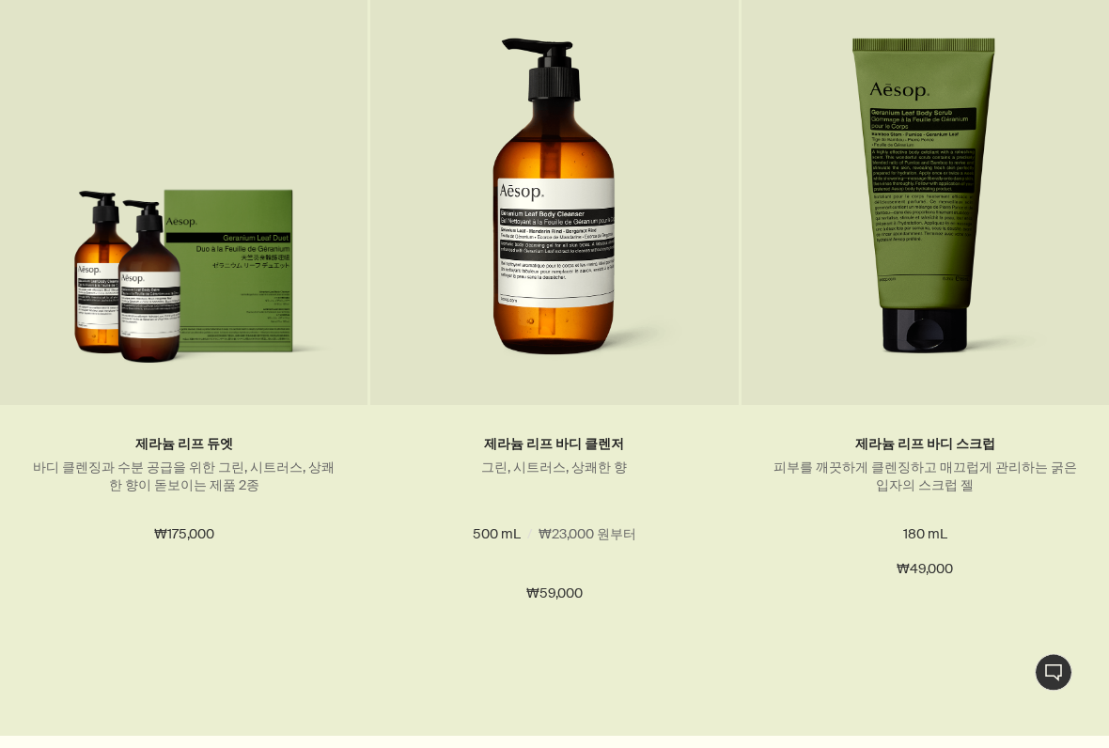
scroll to position [1645, 0]
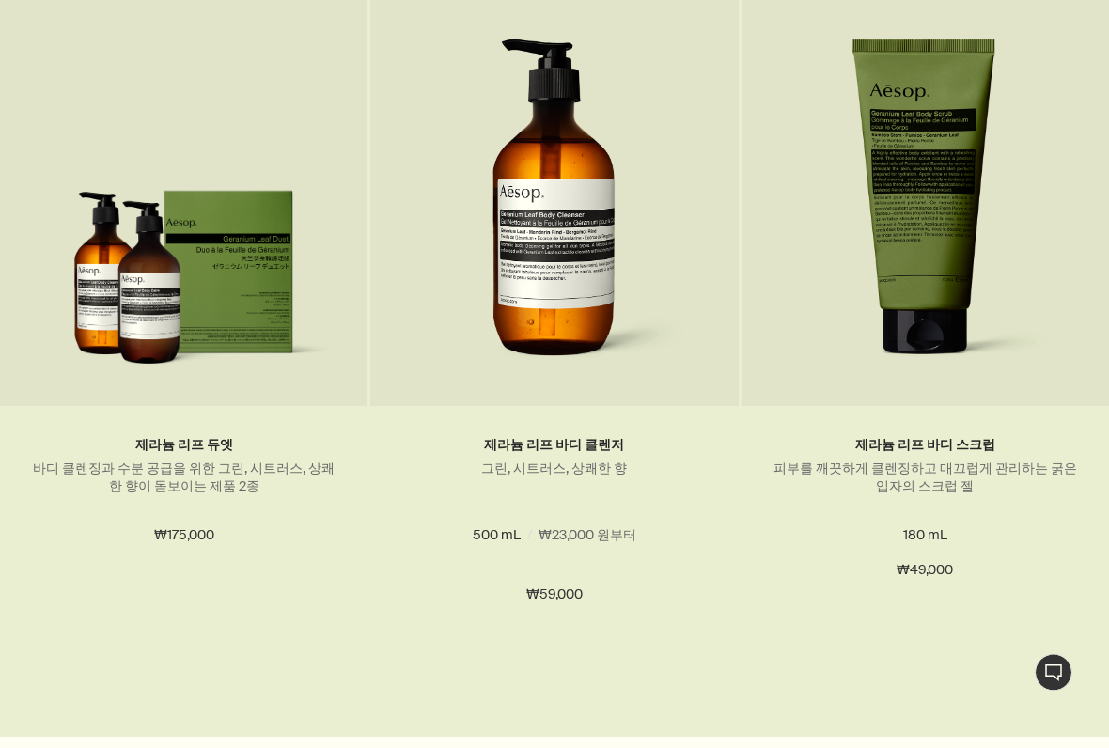
click at [954, 308] on img at bounding box center [925, 208] width 287 height 339
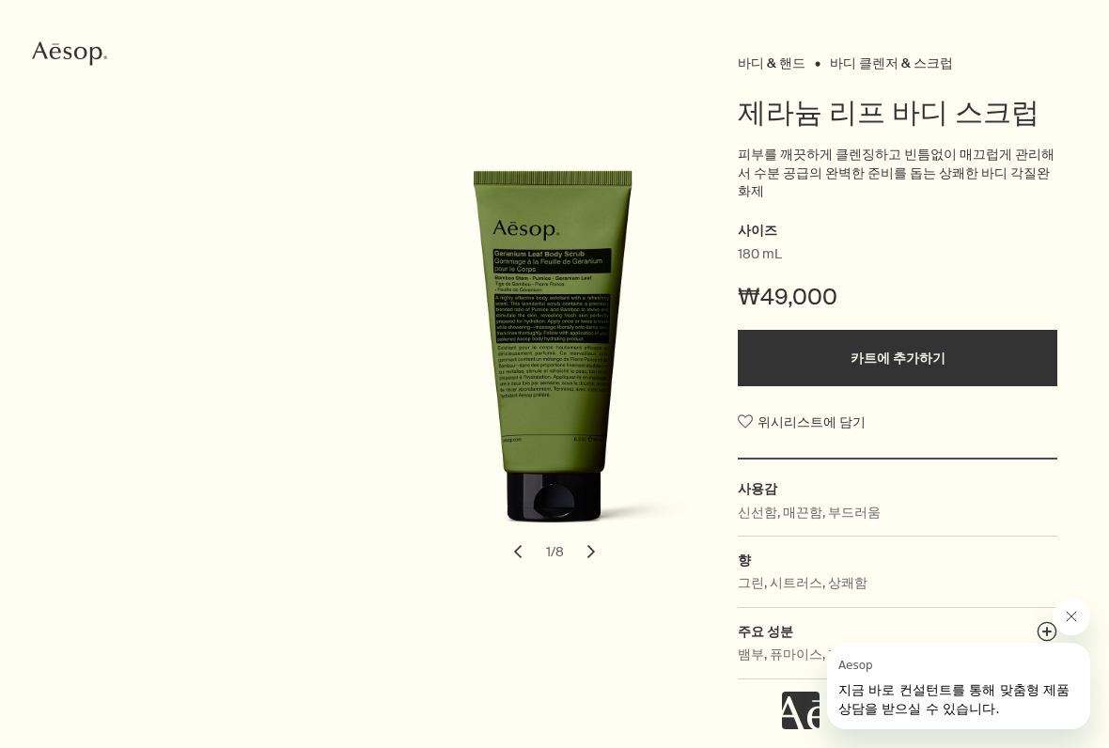
click at [587, 540] on button "chevron" at bounding box center [590, 551] width 41 height 41
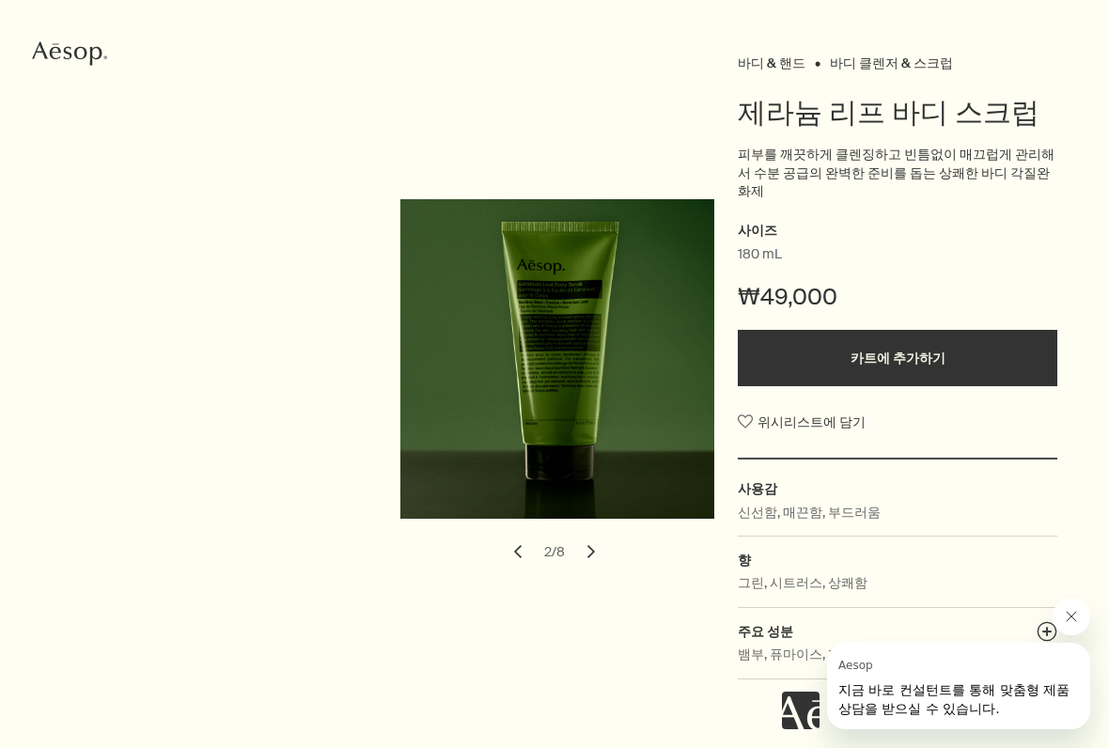
click at [588, 540] on button "chevron" at bounding box center [590, 551] width 41 height 41
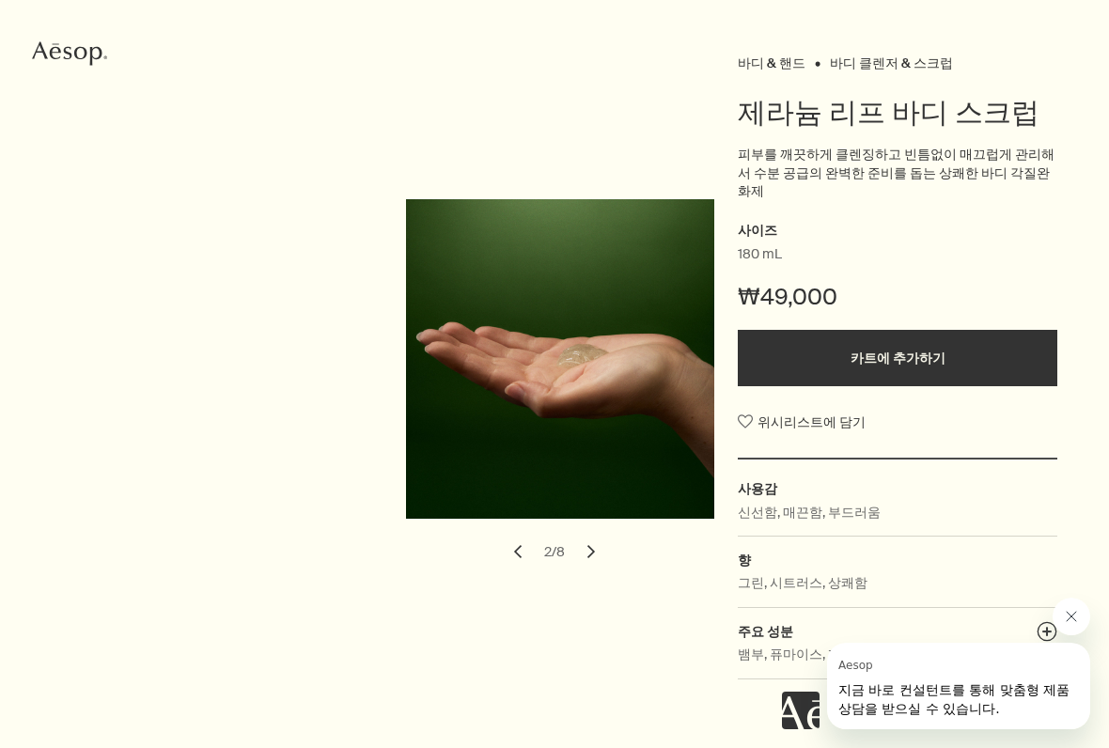
click at [585, 536] on button "chevron" at bounding box center [590, 551] width 41 height 41
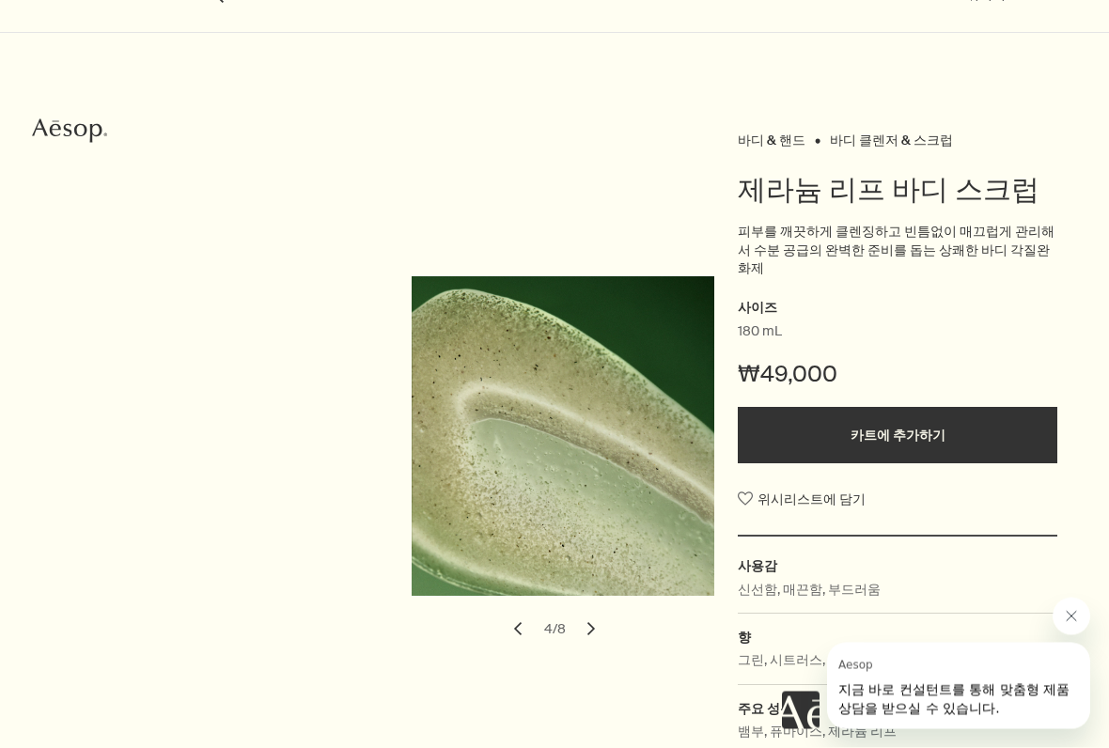
scroll to position [128, 0]
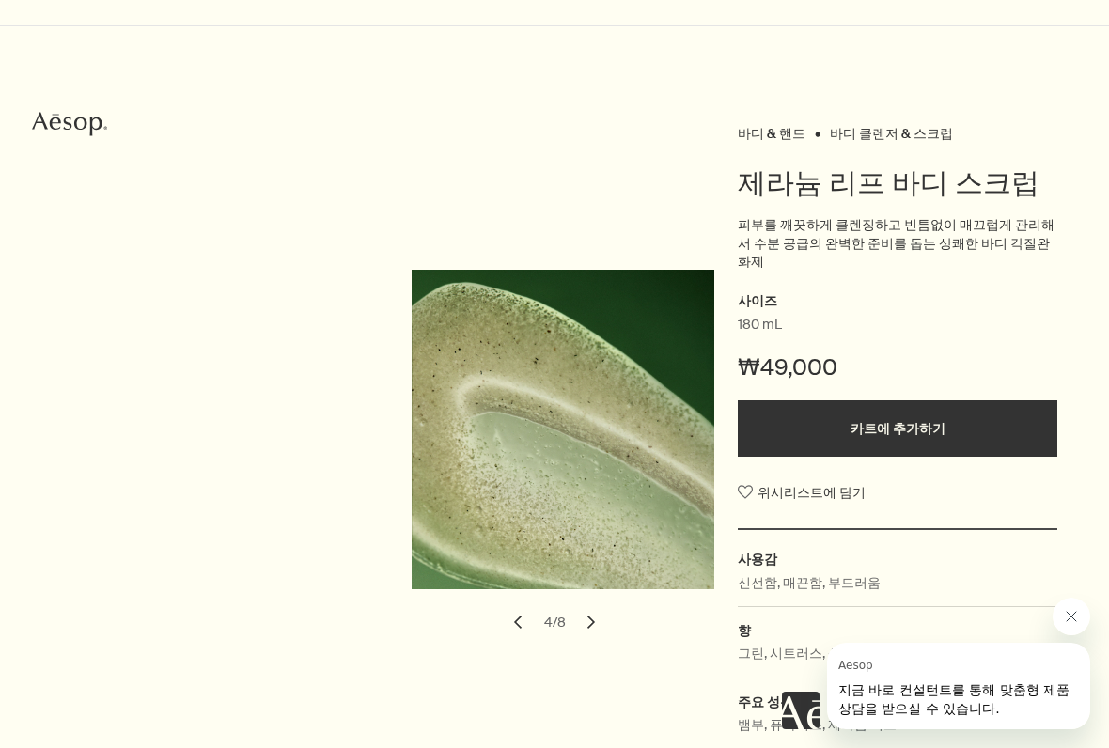
click at [591, 605] on button "chevron" at bounding box center [590, 621] width 41 height 41
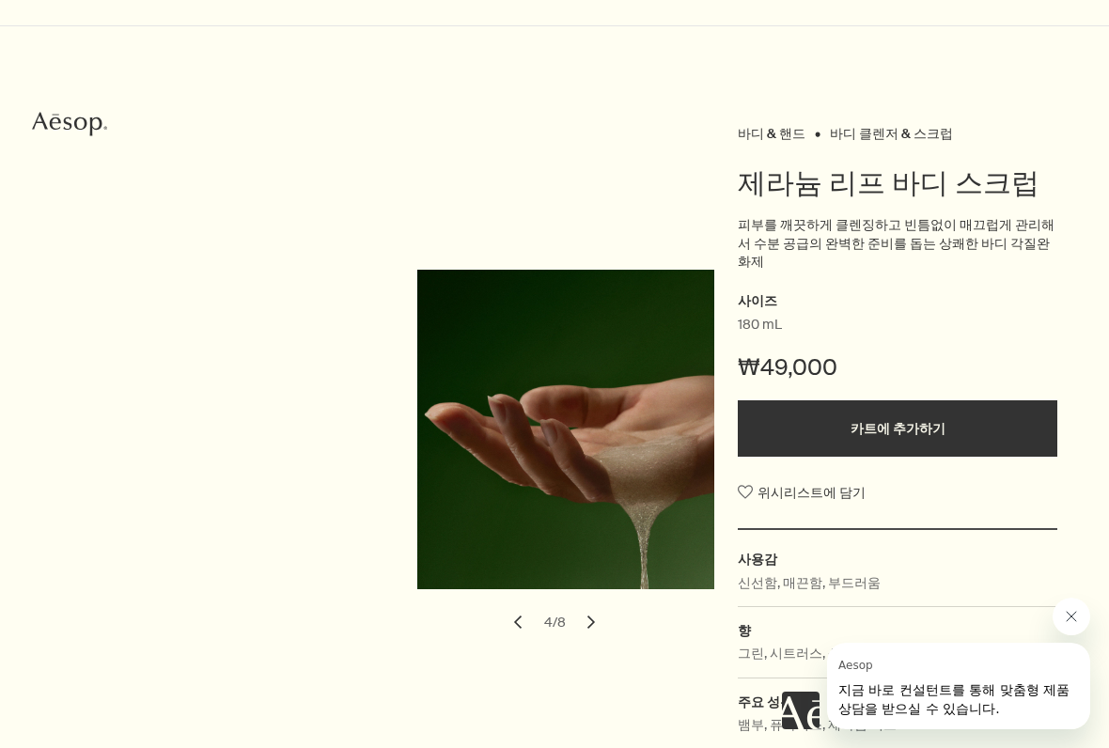
click at [597, 603] on button "chevron" at bounding box center [590, 621] width 41 height 41
click at [596, 601] on button "chevron" at bounding box center [590, 621] width 41 height 41
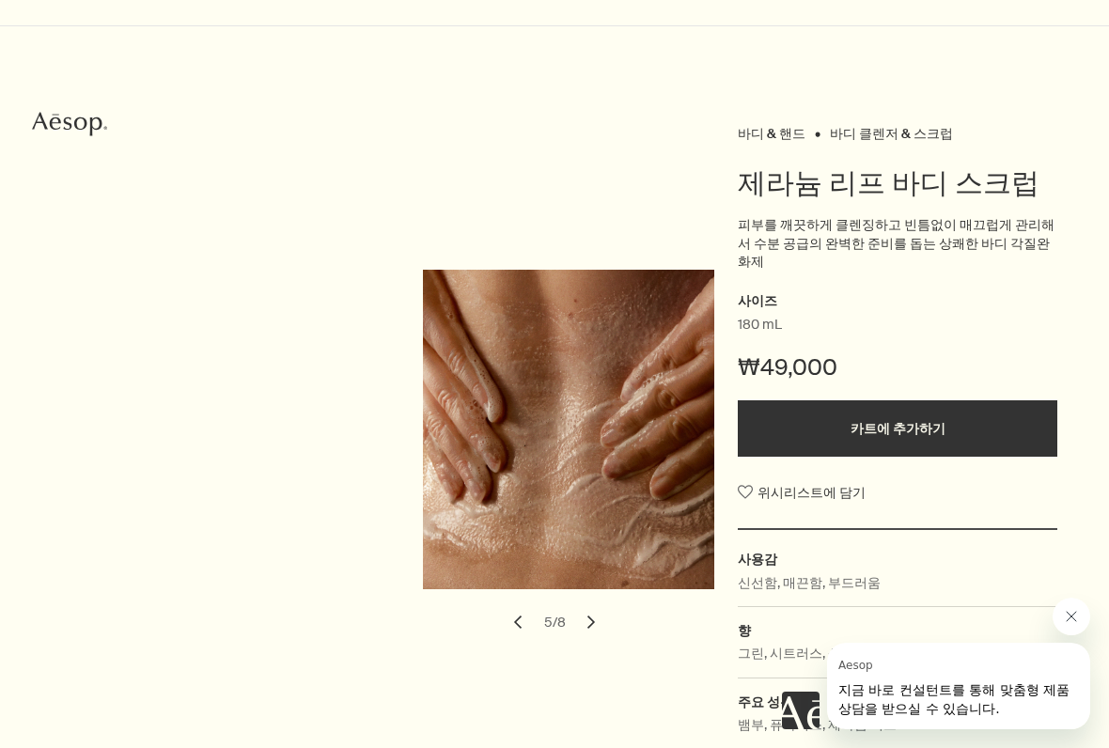
click at [596, 601] on button "chevron" at bounding box center [590, 621] width 41 height 41
click at [594, 604] on button "chevron" at bounding box center [590, 621] width 41 height 41
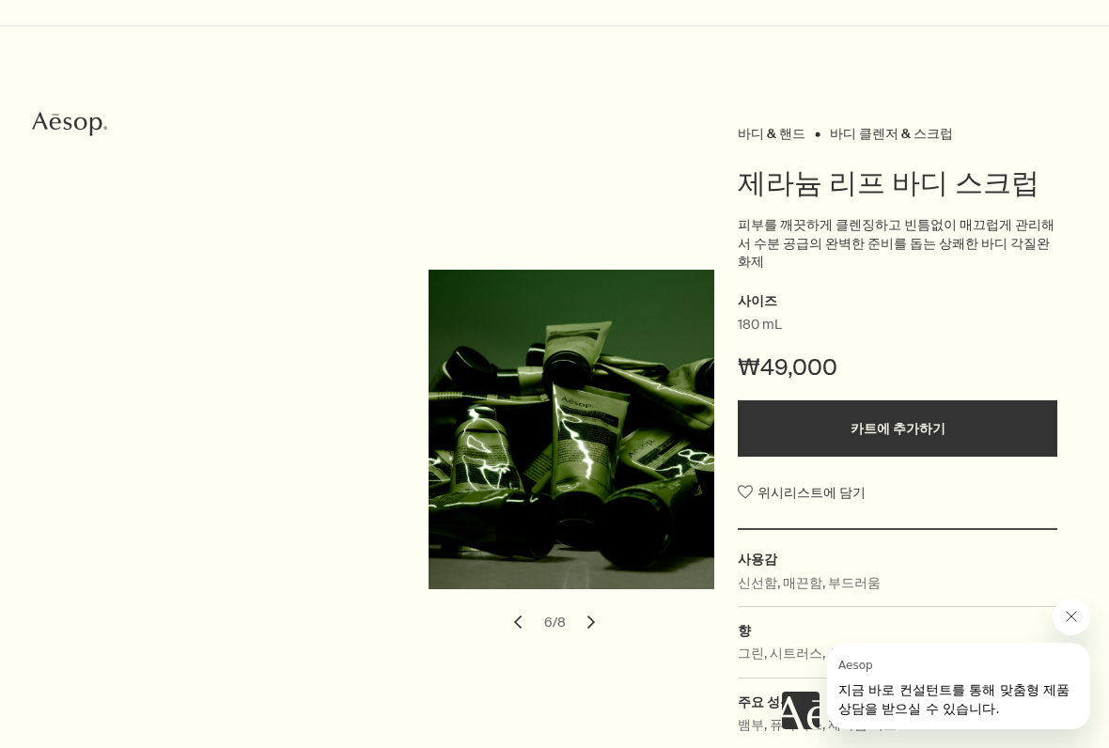
click at [594, 613] on button "chevron" at bounding box center [590, 621] width 41 height 41
click at [596, 610] on button "chevron" at bounding box center [590, 621] width 41 height 41
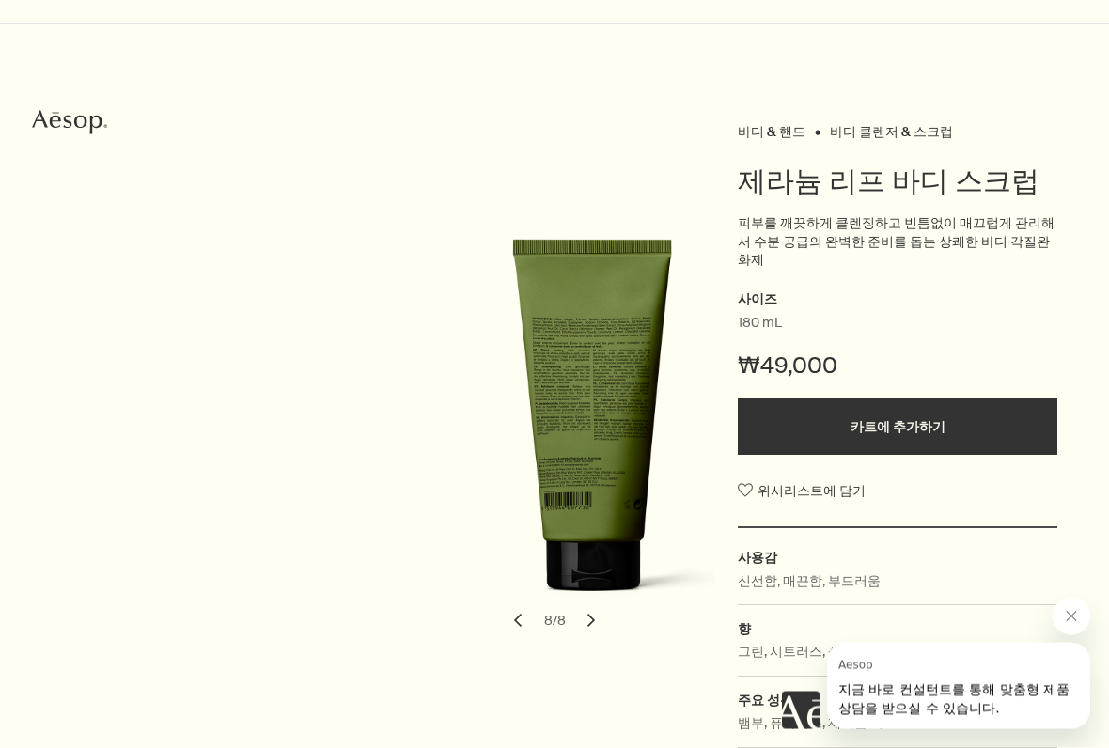
scroll to position [125, 0]
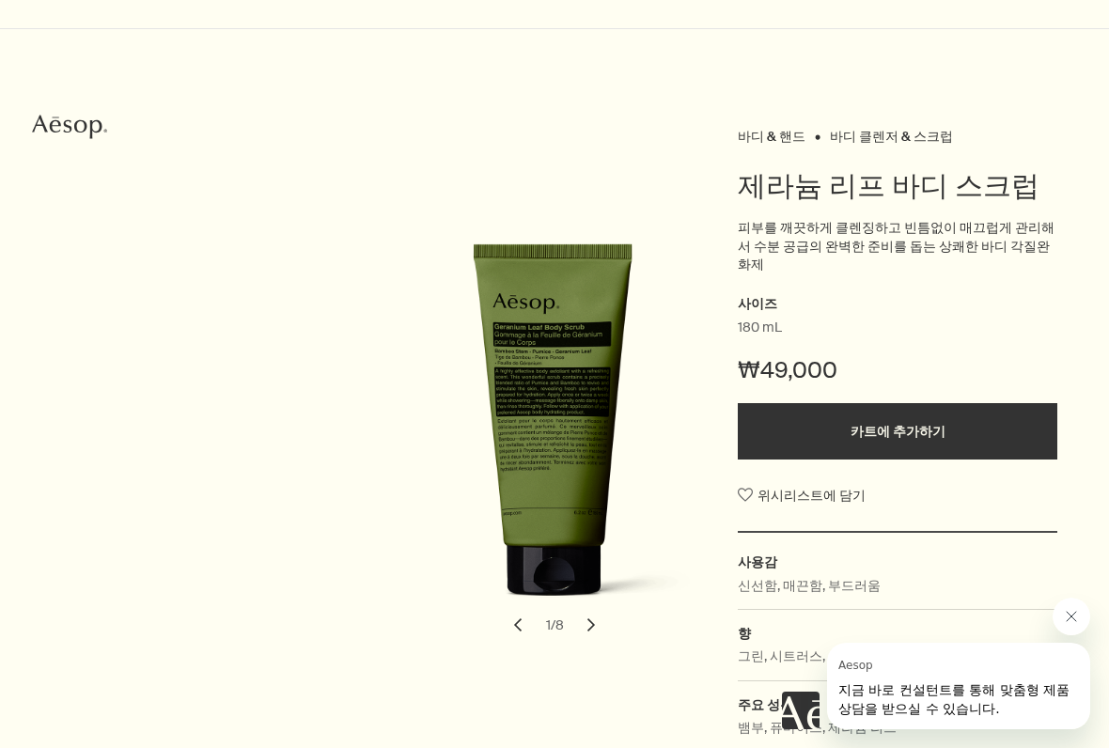
click at [84, 119] on icon "Aesop" at bounding box center [69, 127] width 75 height 28
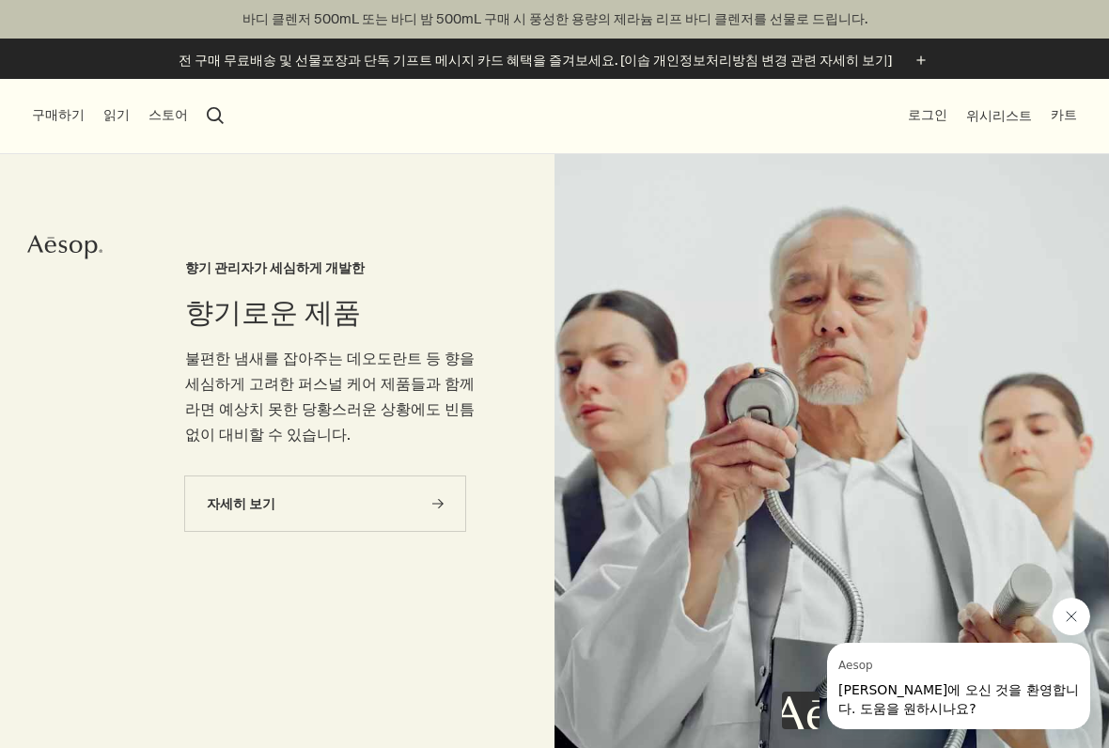
click at [413, 499] on link "자세히 보기 rightArrow" at bounding box center [325, 503] width 282 height 56
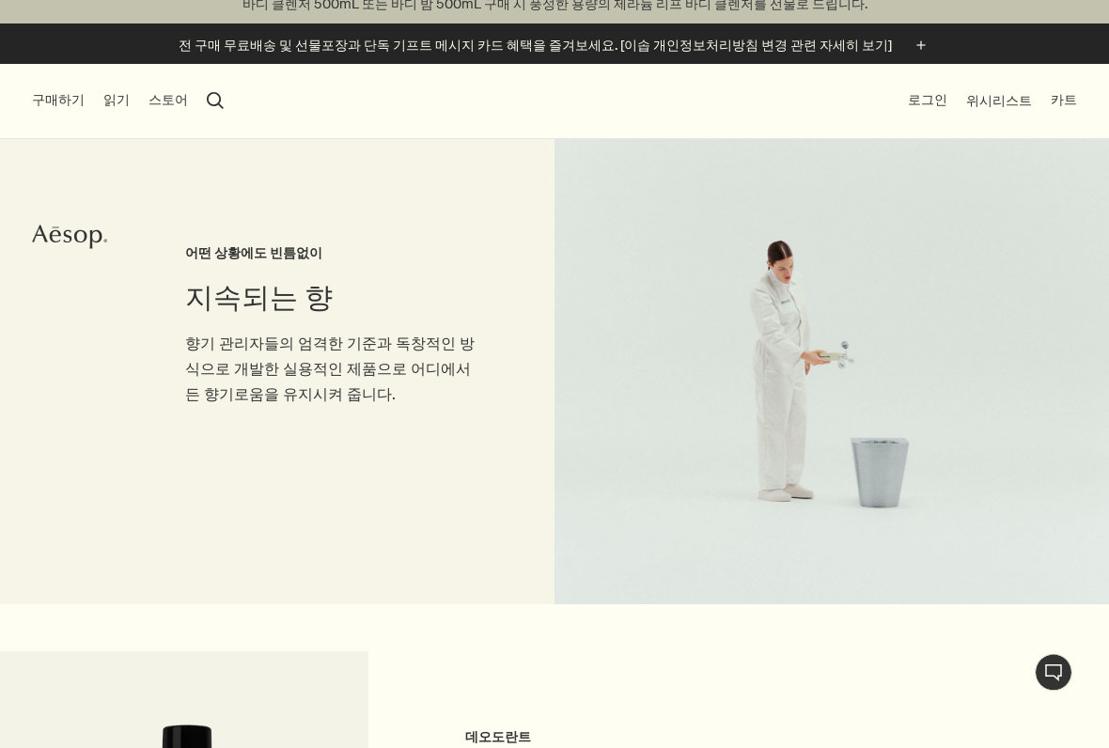
scroll to position [28, 0]
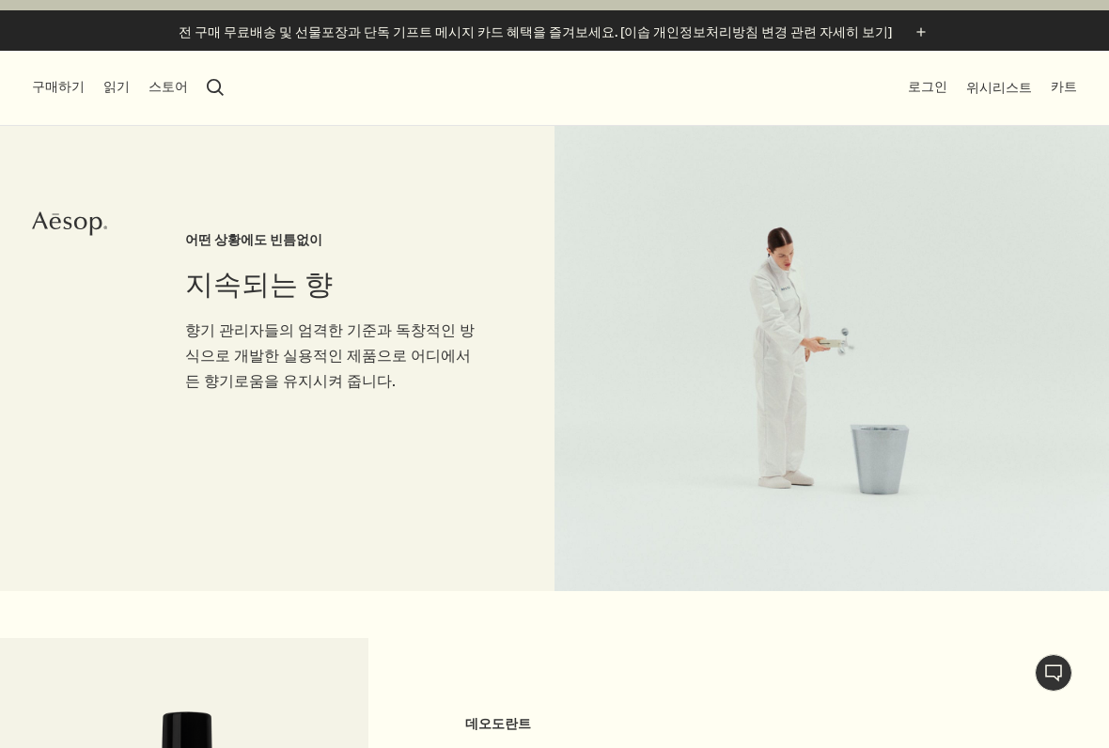
click at [84, 216] on icon "Aesop" at bounding box center [69, 223] width 75 height 28
